Goal: Find specific fact: Find specific fact

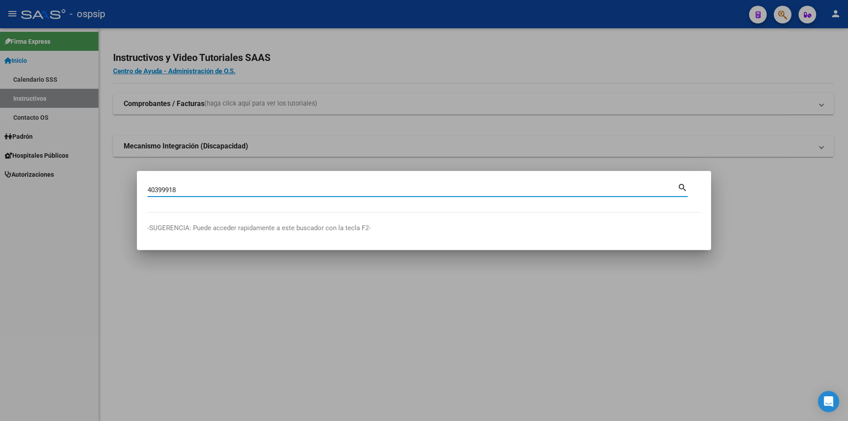
type input "40399918"
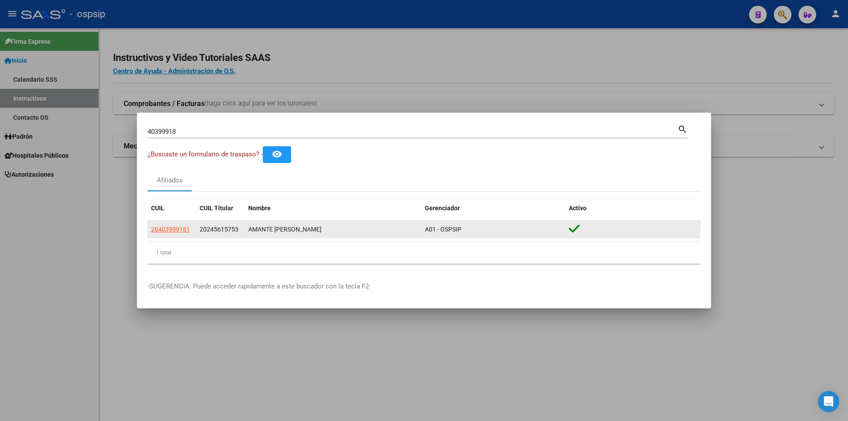
click at [170, 235] on datatable-body-cell "20403999181" at bounding box center [172, 229] width 49 height 17
click at [169, 226] on span "20403999181" at bounding box center [170, 229] width 39 height 7
type textarea "20403999181"
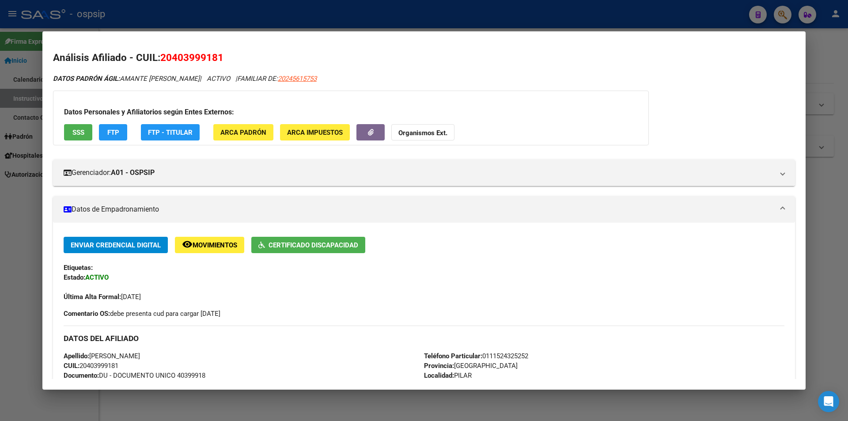
drag, startPoint x: 169, startPoint y: 226, endPoint x: 507, endPoint y: 147, distance: 347.1
drag, startPoint x: 507, startPoint y: 147, endPoint x: 299, endPoint y: 336, distance: 281.2
drag, startPoint x: 299, startPoint y: 336, endPoint x: 250, endPoint y: 349, distance: 51.2
click at [250, 349] on div "DATOS DEL AFILIADO" at bounding box center [424, 339] width 721 height 26
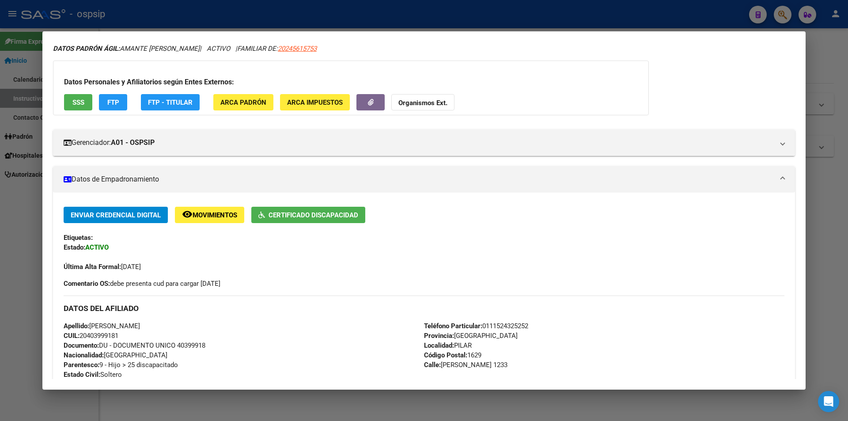
scroll to position [88, 0]
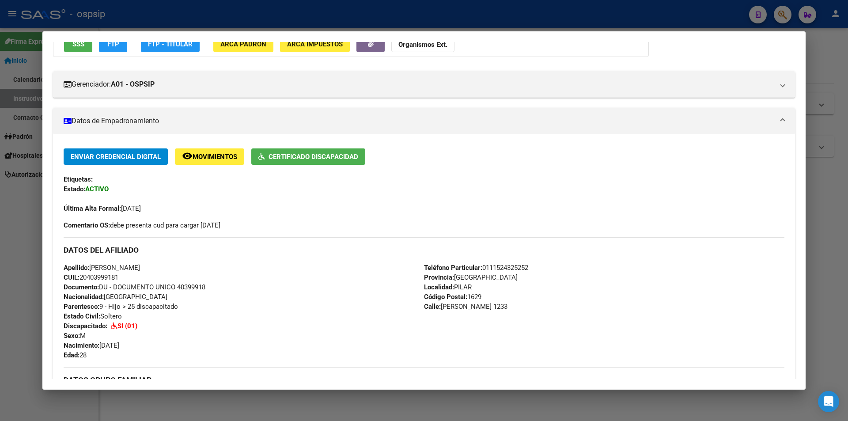
click at [192, 286] on span "Documento: DU - DOCUMENTO UNICO 40399918" at bounding box center [135, 287] width 142 height 8
copy span "40399918"
click at [201, 300] on div "Apellido: [PERSON_NAME] CUIL: 20403999181 Documento: DU - DOCUMENTO UNICO 40399…" at bounding box center [244, 311] width 361 height 97
drag, startPoint x: 514, startPoint y: 243, endPoint x: 430, endPoint y: 241, distance: 84.0
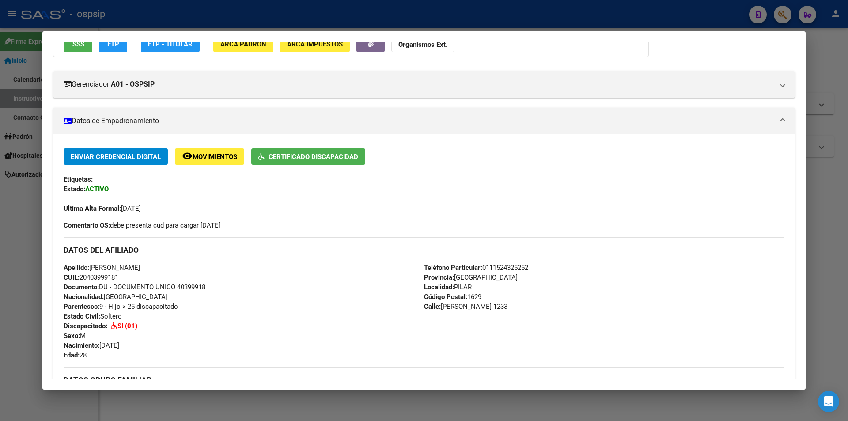
click at [430, 241] on div "DATOS DEL AFILIADO" at bounding box center [424, 250] width 721 height 26
click at [188, 290] on span "Documento: DU - DOCUMENTO UNICO 40399918" at bounding box center [135, 287] width 142 height 8
copy span "40399918"
click at [203, 296] on div "Apellido: [PERSON_NAME] CUIL: 20403999181 Documento: DU - DOCUMENTO UNICO 40399…" at bounding box center [244, 311] width 361 height 97
